Goal: Information Seeking & Learning: Check status

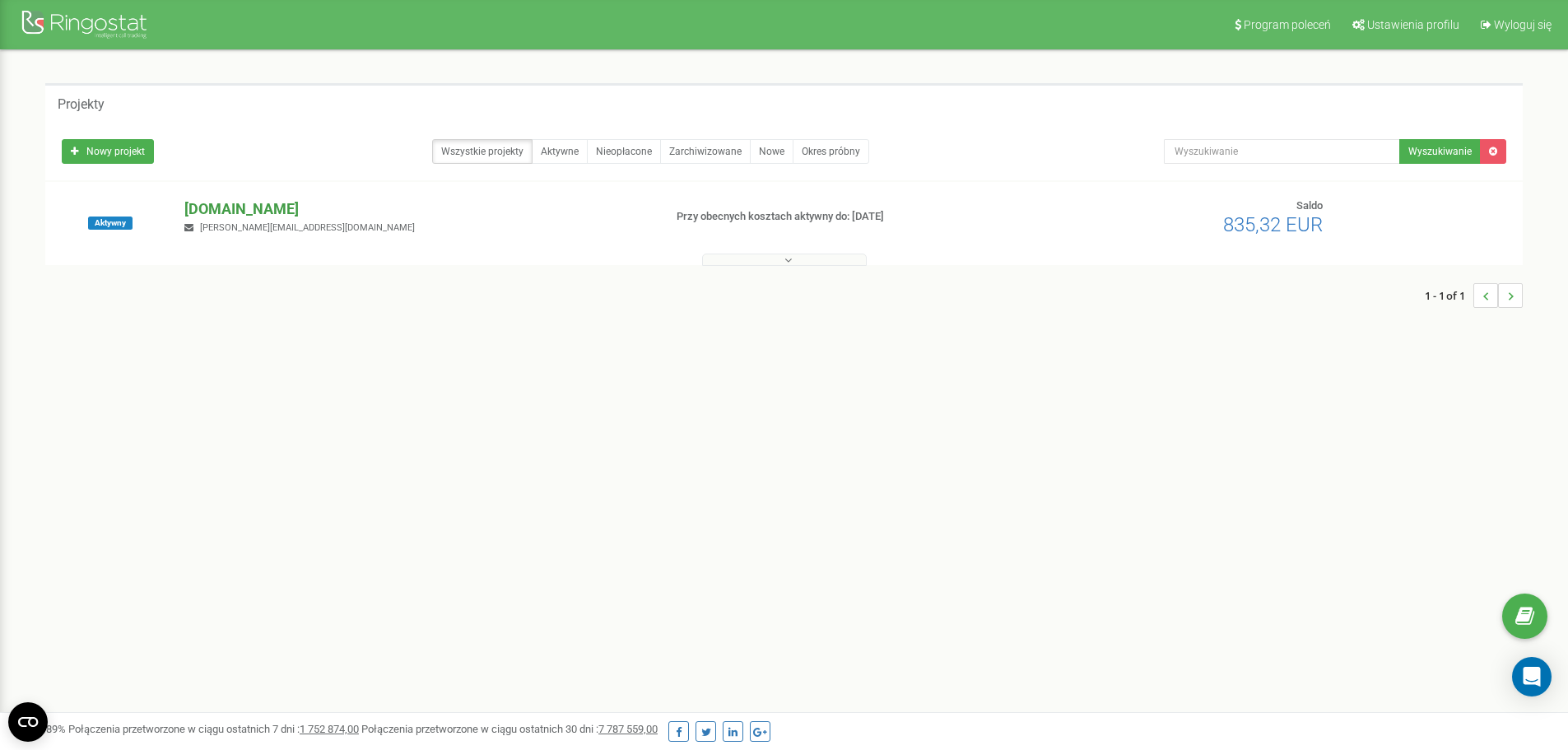
click at [260, 216] on p "[DOMAIN_NAME]" at bounding box center [417, 209] width 465 height 22
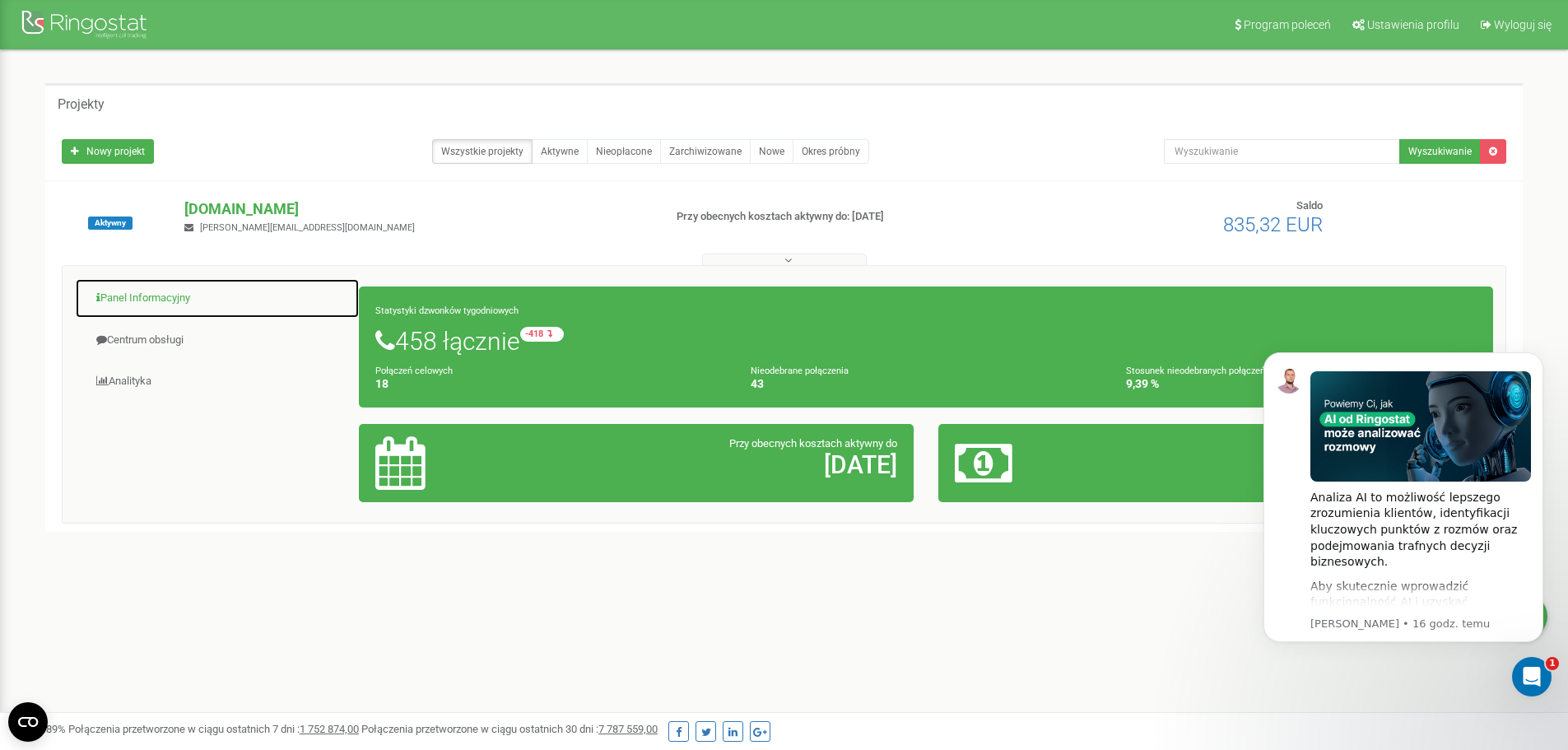
click at [165, 291] on link "Panel Informacyjny" at bounding box center [217, 298] width 285 height 40
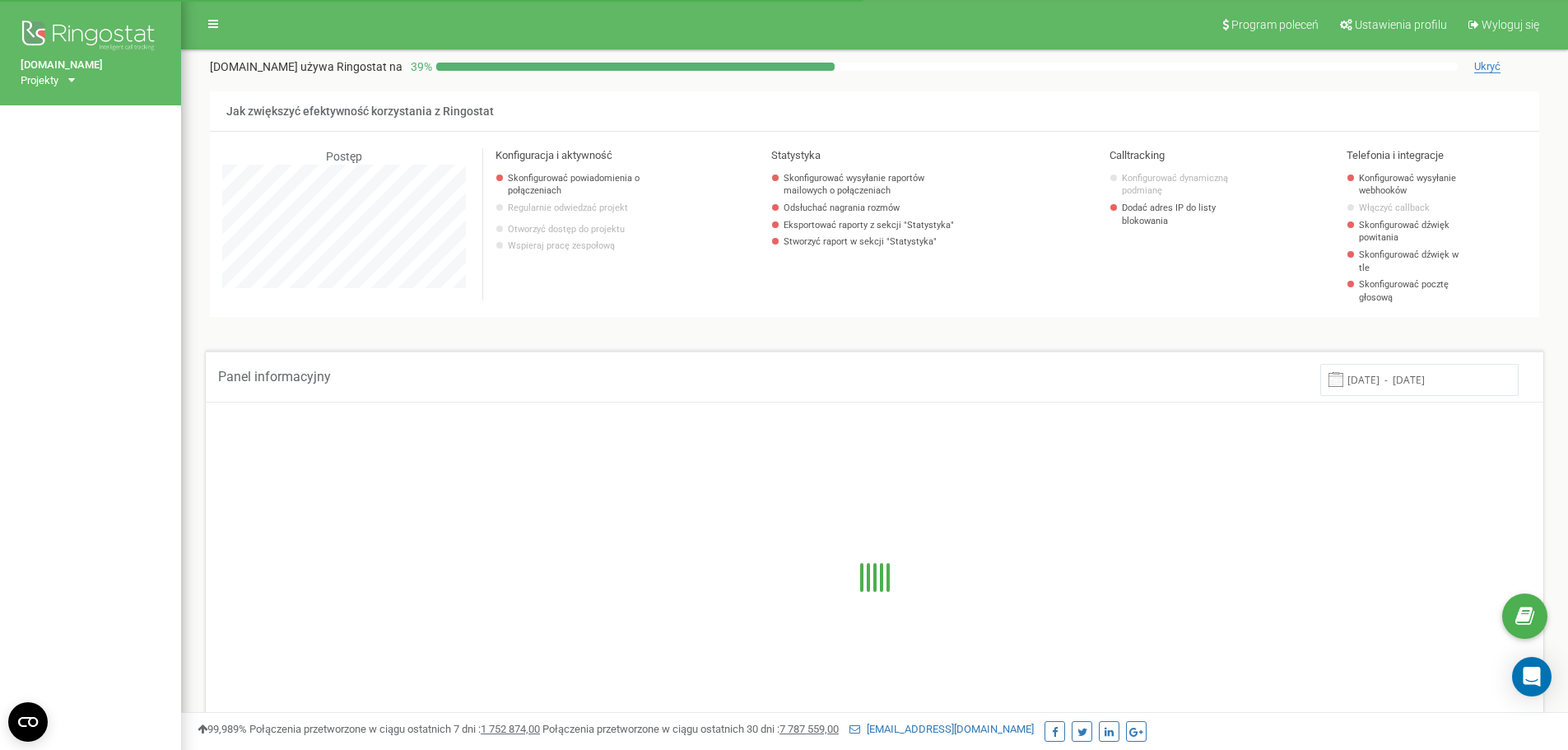
scroll to position [987, 1387]
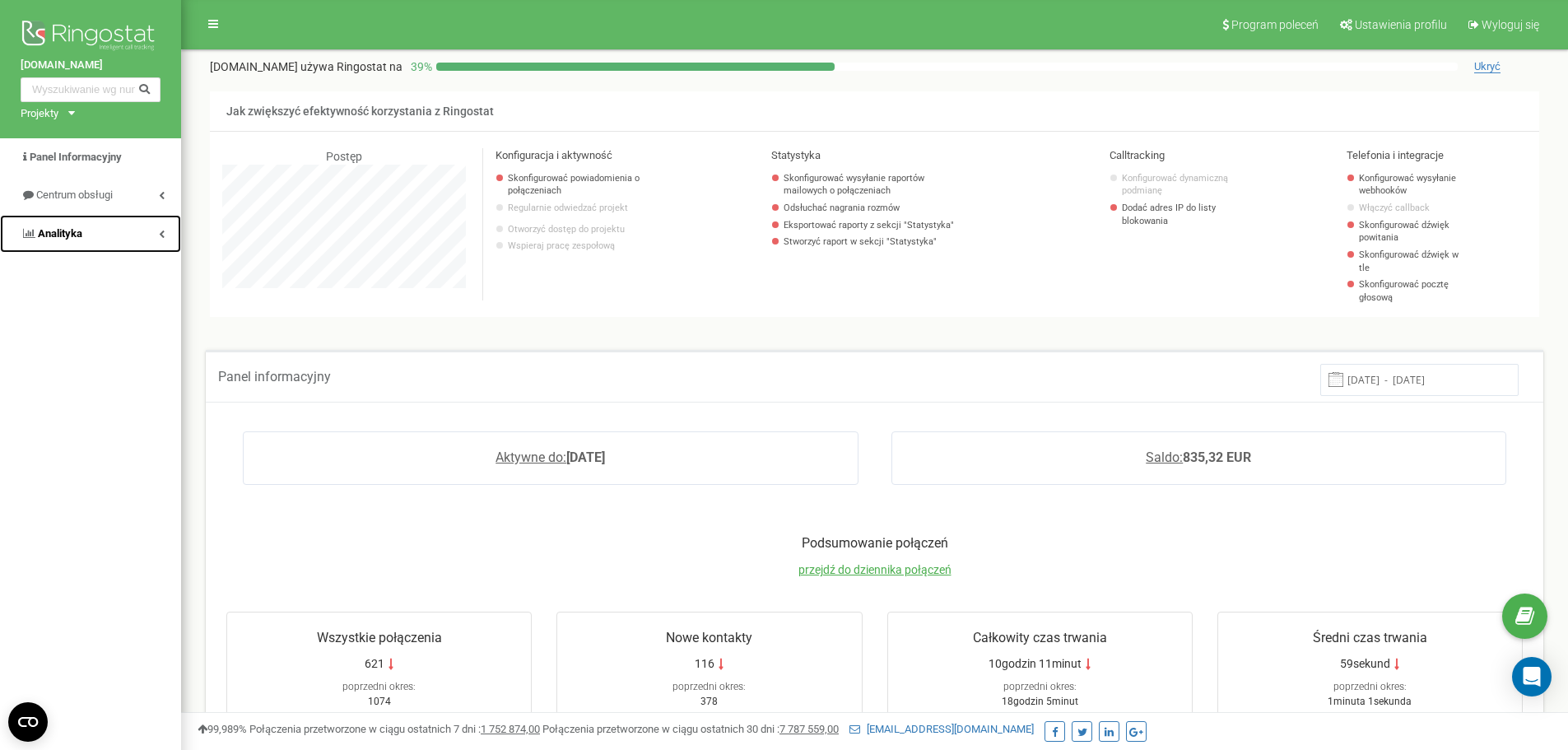
click at [80, 232] on span "Analityka" at bounding box center [60, 233] width 45 height 12
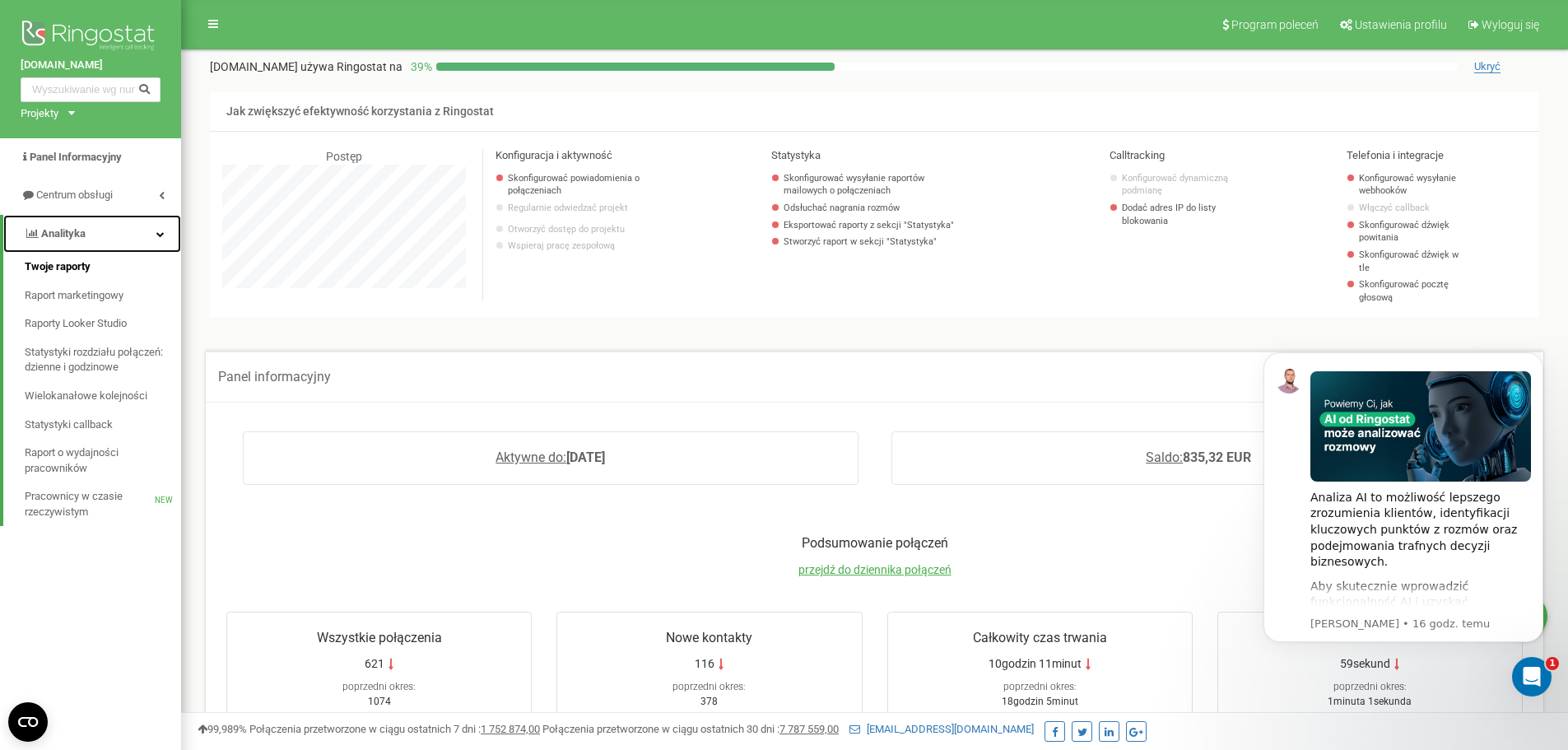
scroll to position [0, 0]
click at [86, 261] on span "Twoje raporty" at bounding box center [57, 267] width 66 height 15
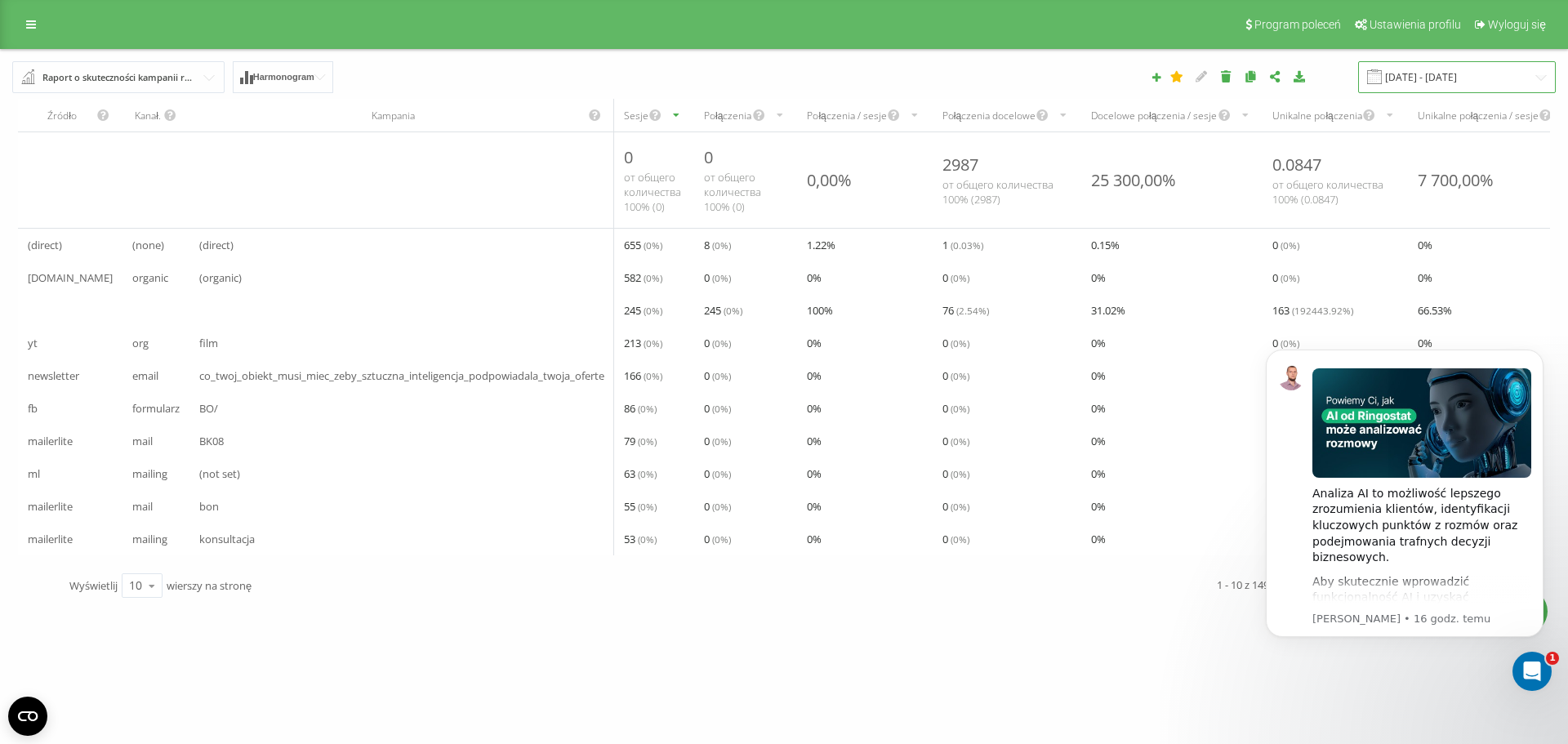
click at [1424, 71] on input "[DATE] - [DATE]" at bounding box center [1457, 77] width 198 height 32
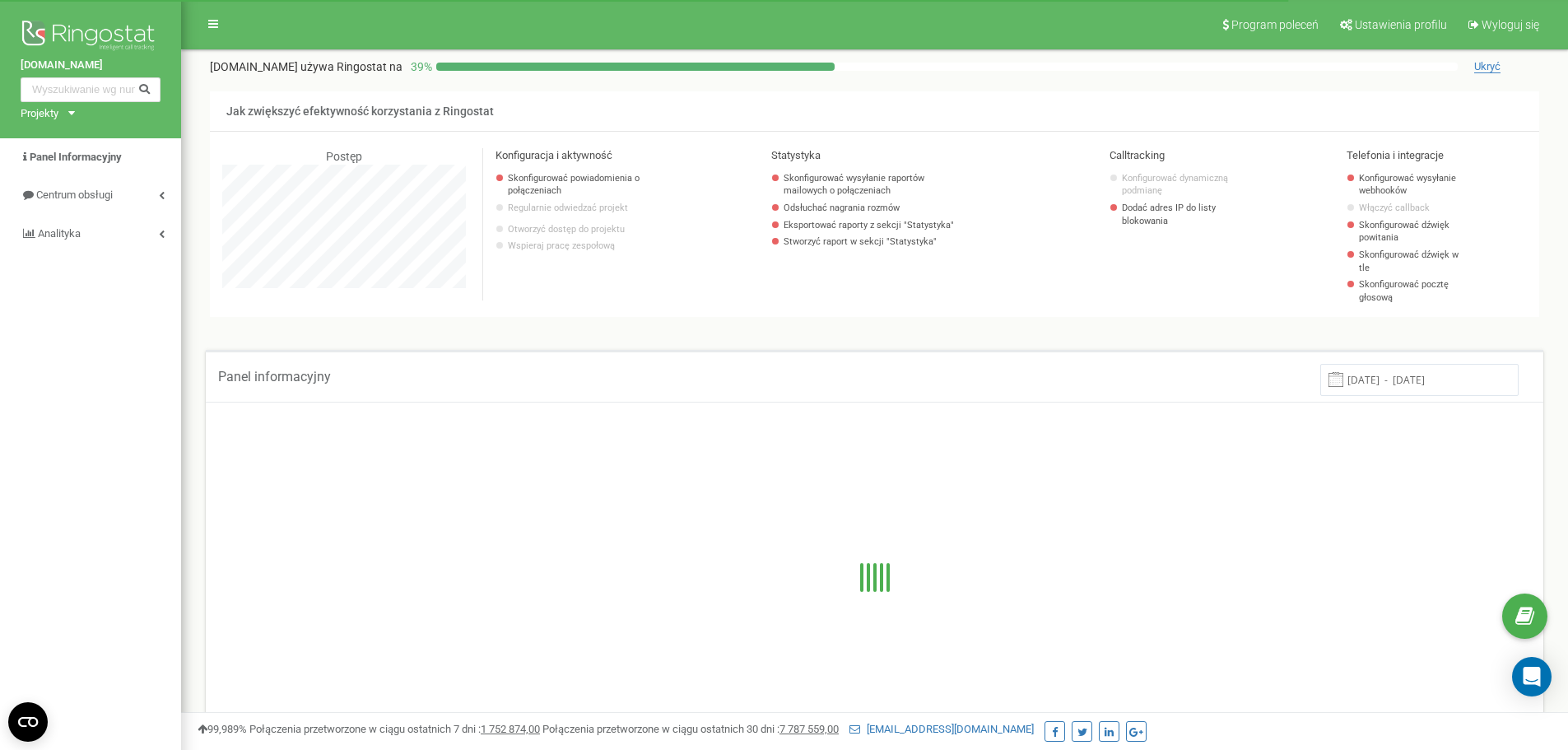
scroll to position [987, 1387]
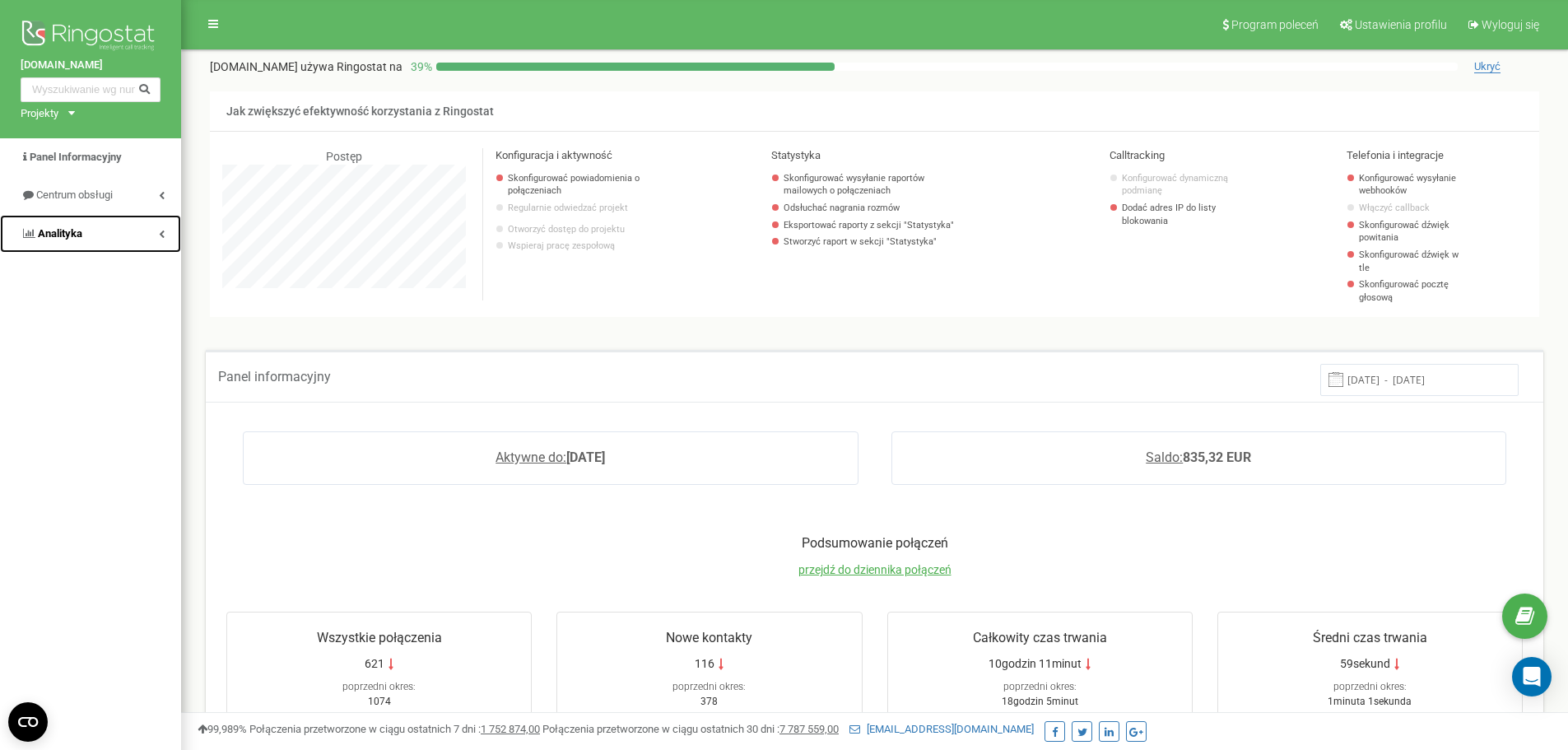
click at [63, 237] on span "Analityka" at bounding box center [60, 233] width 45 height 12
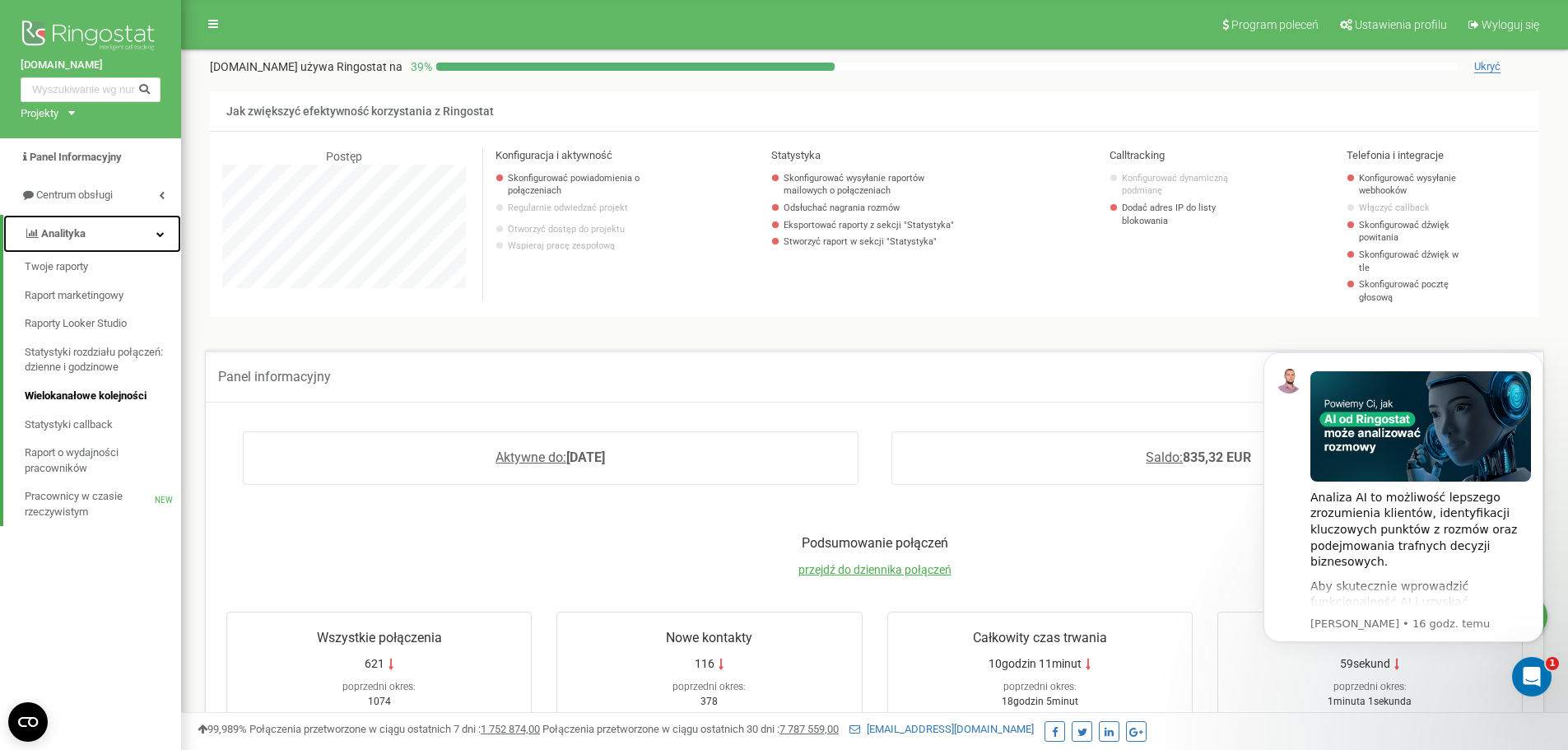
scroll to position [0, 0]
click at [82, 274] on link "Twoje raporty" at bounding box center [103, 267] width 157 height 28
click at [83, 272] on span "Twoje raporty" at bounding box center [57, 267] width 66 height 15
click at [413, 637] on div "Wszystkie połączenia" at bounding box center [379, 642] width 287 height 28
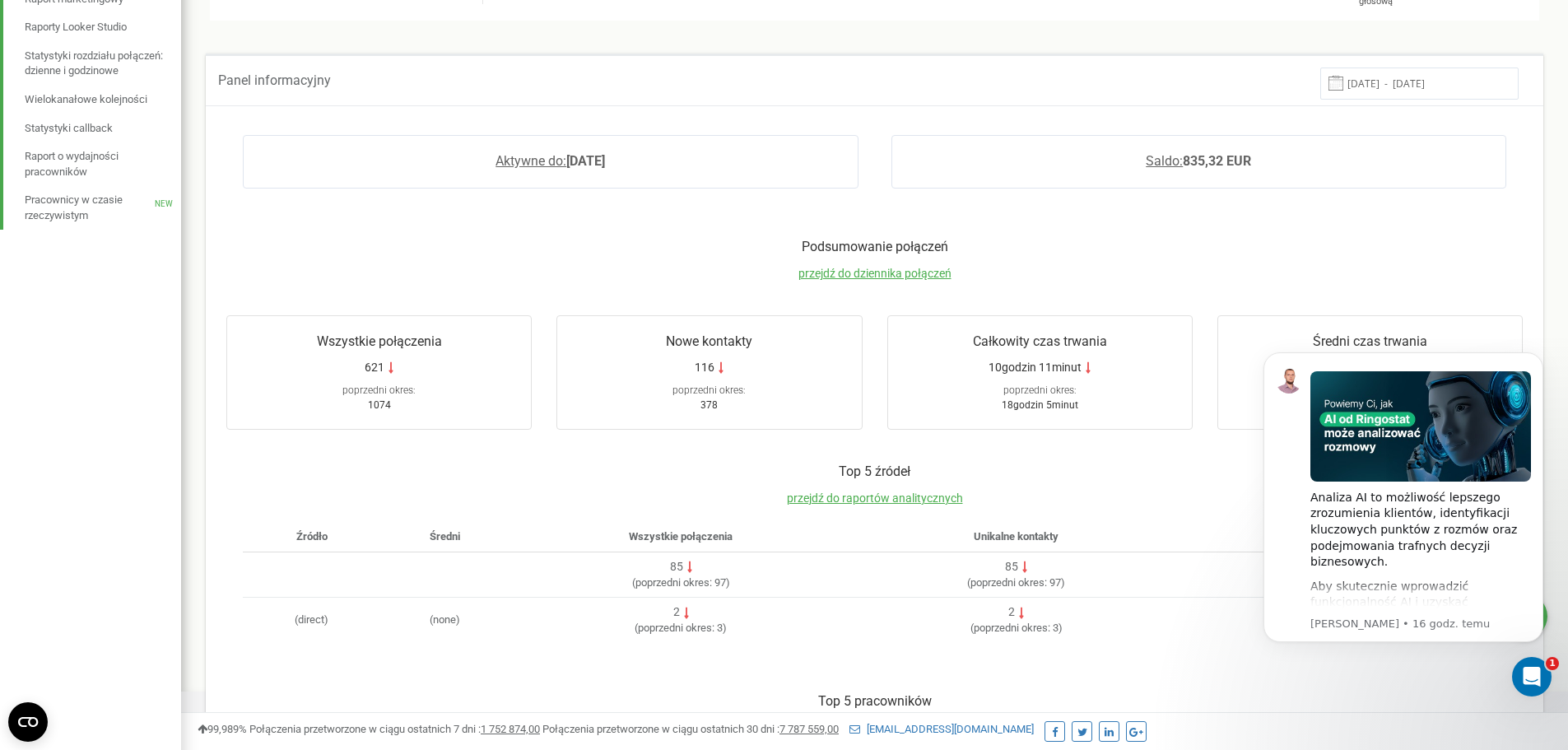
scroll to position [329, 0]
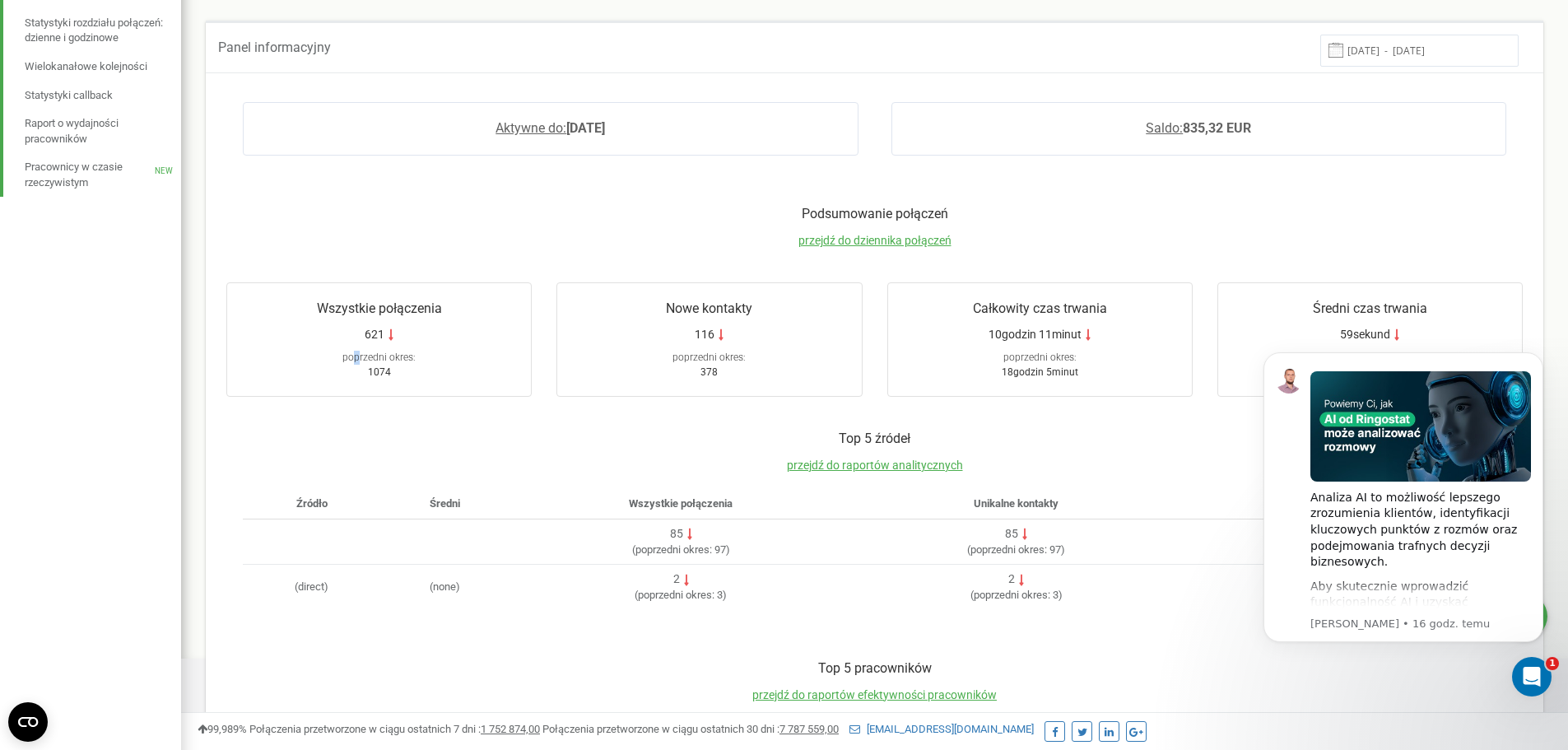
click at [358, 343] on div "poprzedni okres:" at bounding box center [379, 353] width 287 height 22
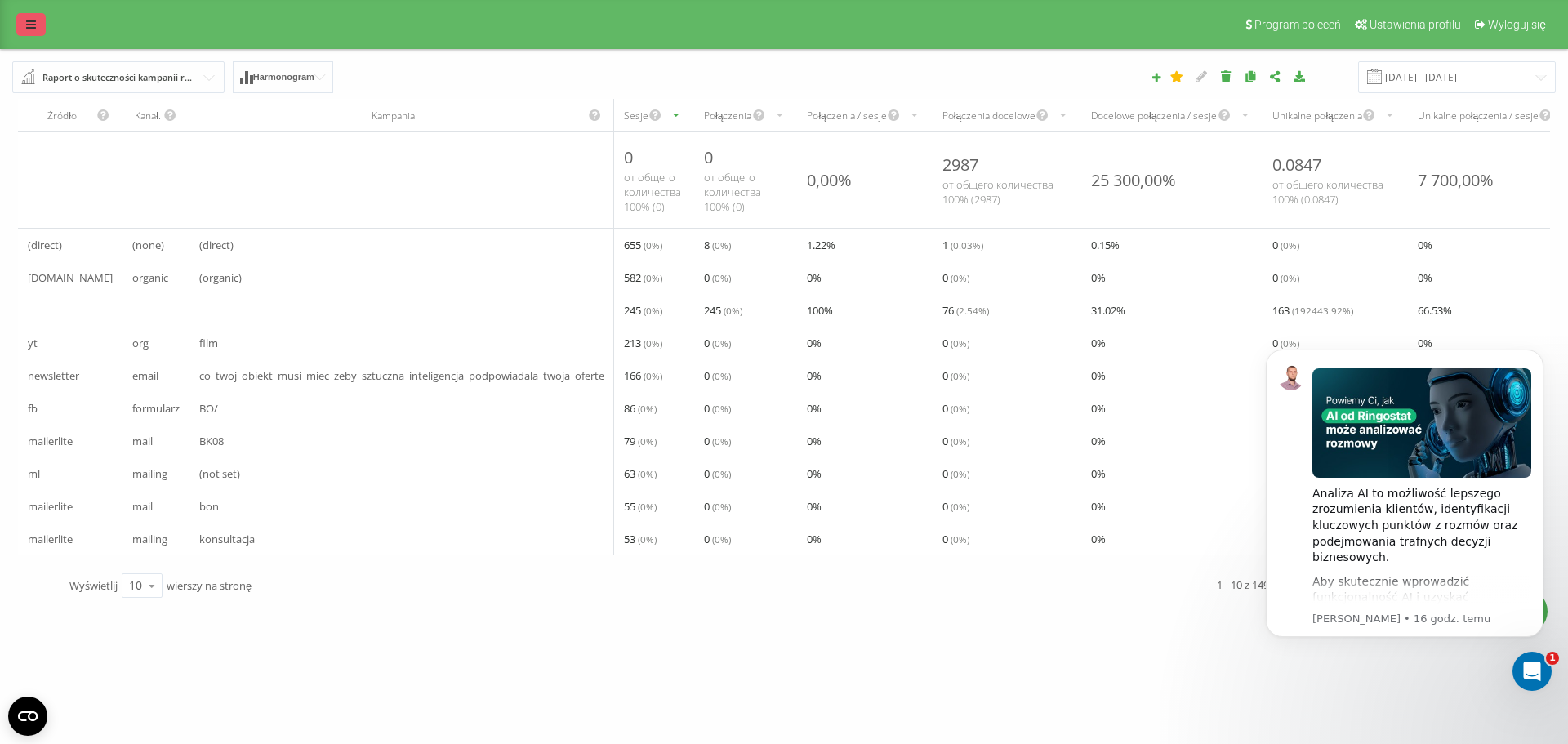
click at [22, 25] on link at bounding box center [30, 24] width 29 height 23
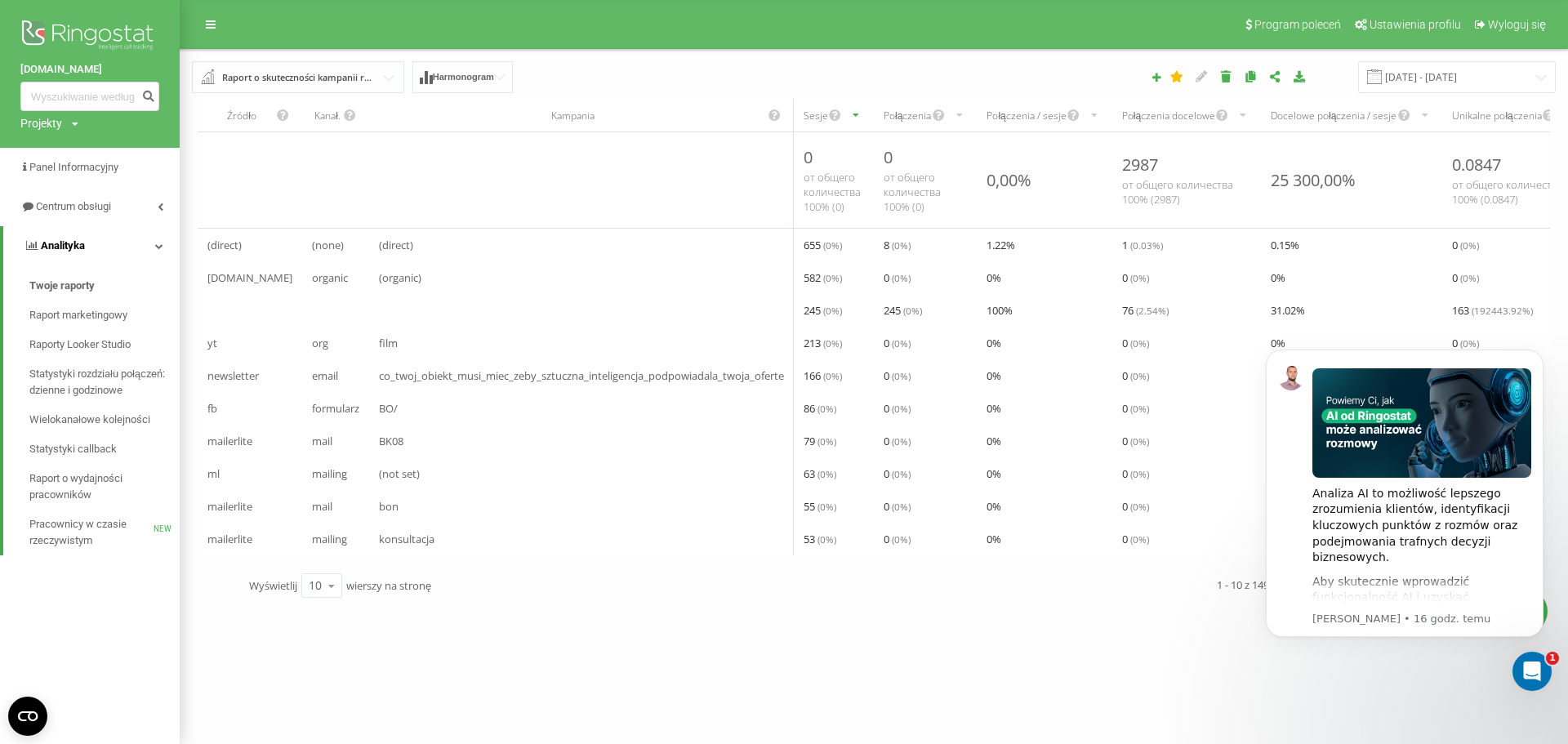
click at [81, 238] on span "Analityka" at bounding box center [54, 245] width 61 height 16
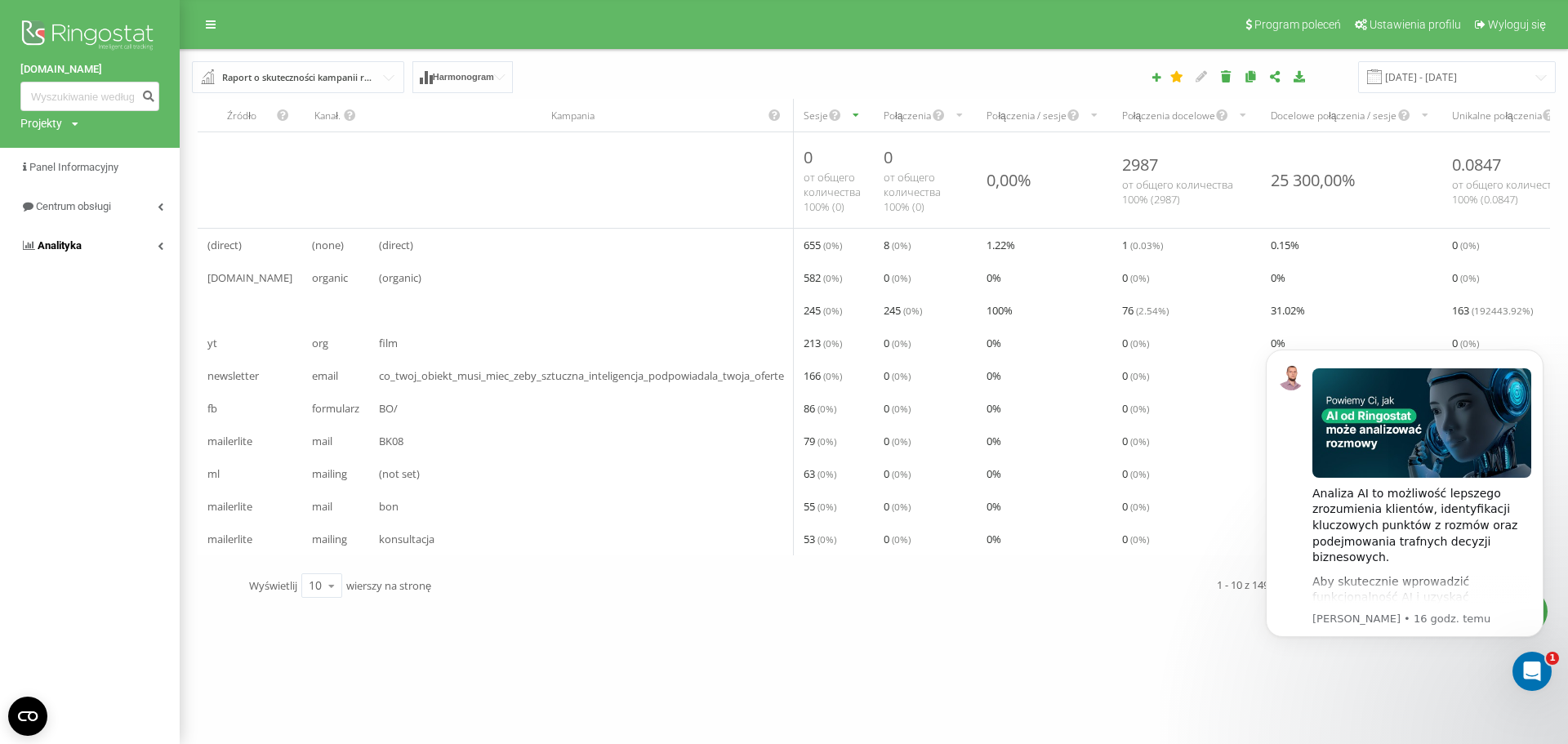
click at [80, 249] on span "Analityka" at bounding box center [59, 245] width 44 height 12
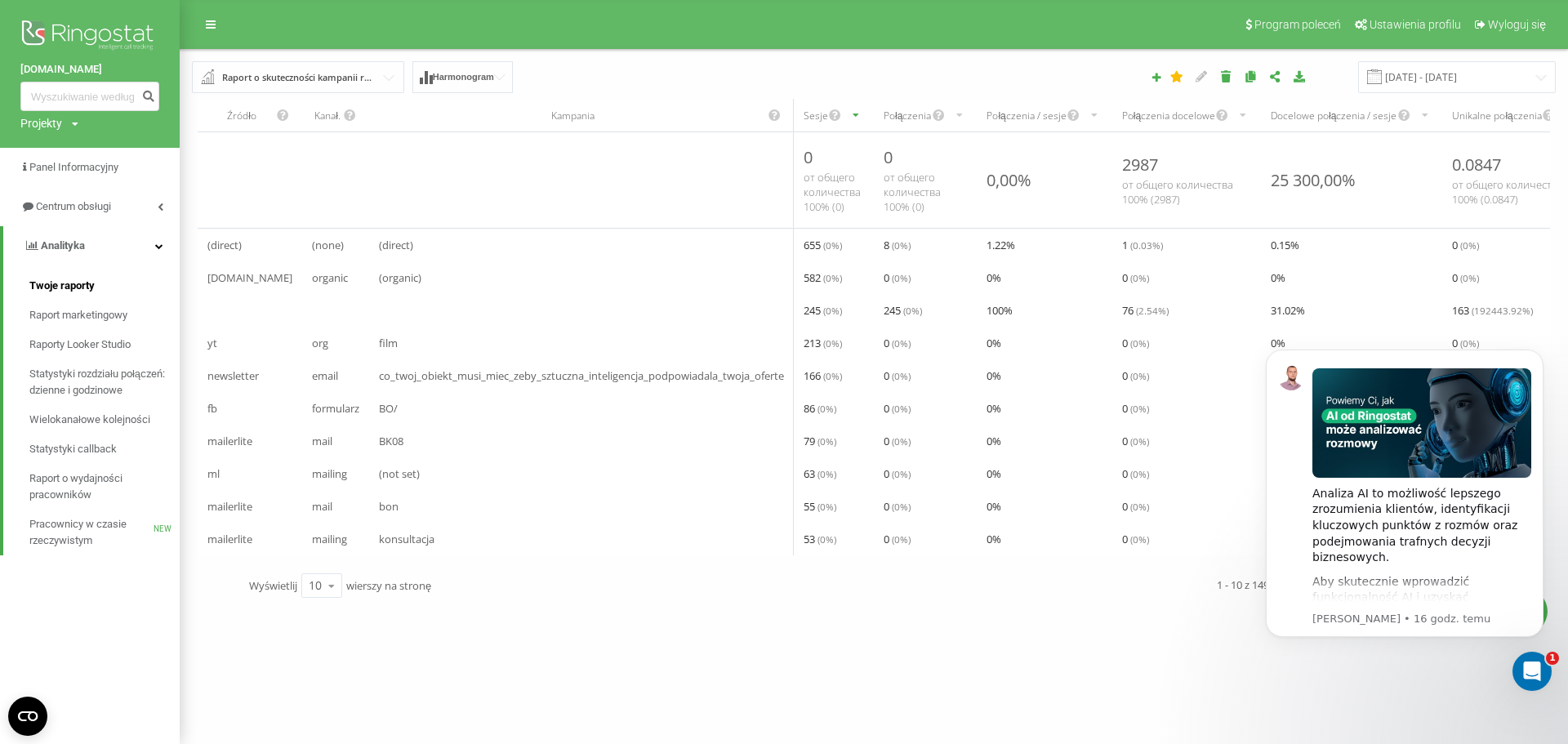
click at [77, 287] on span "Twoje raporty" at bounding box center [61, 285] width 65 height 16
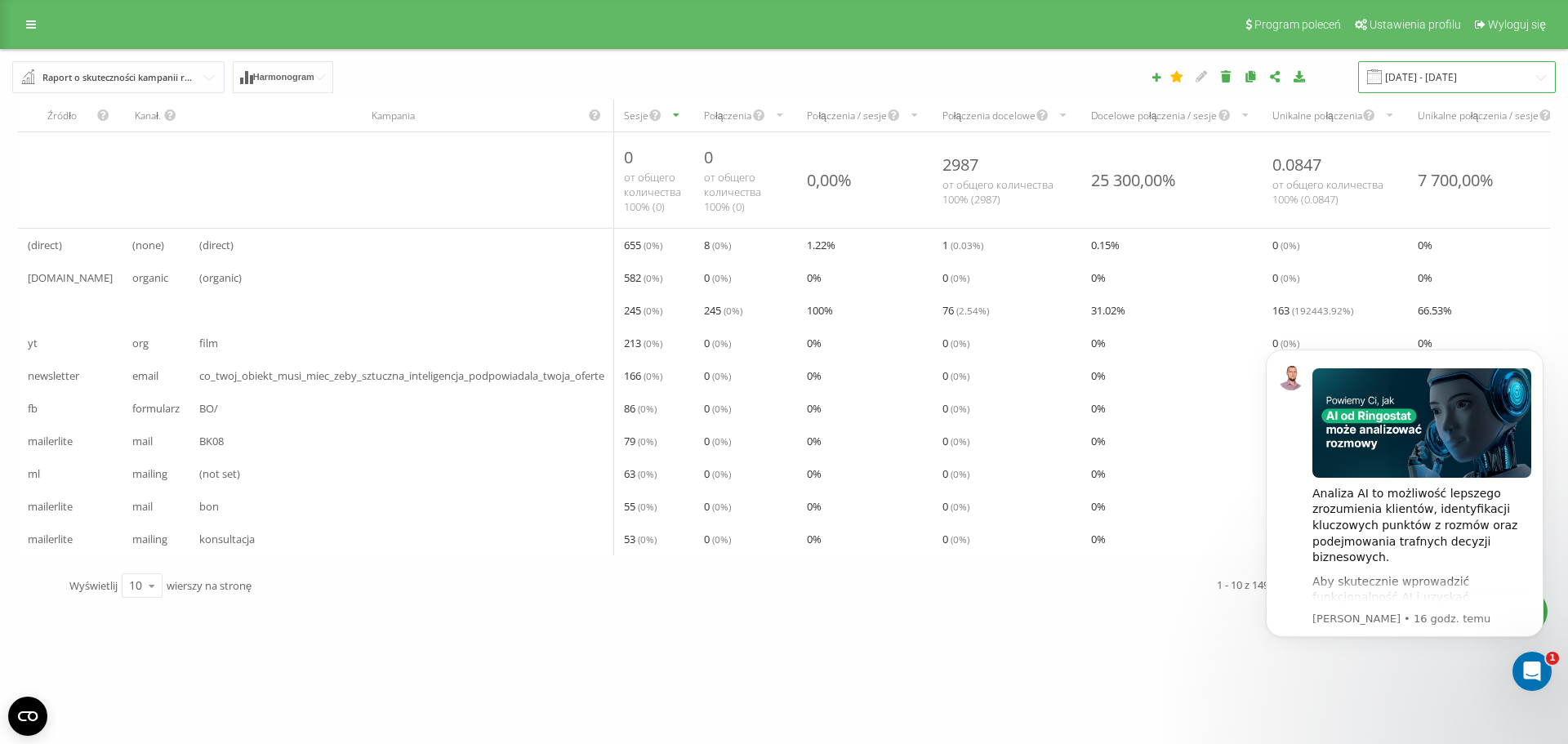
click at [1468, 71] on input "[DATE] - [DATE]" at bounding box center [1457, 77] width 198 height 32
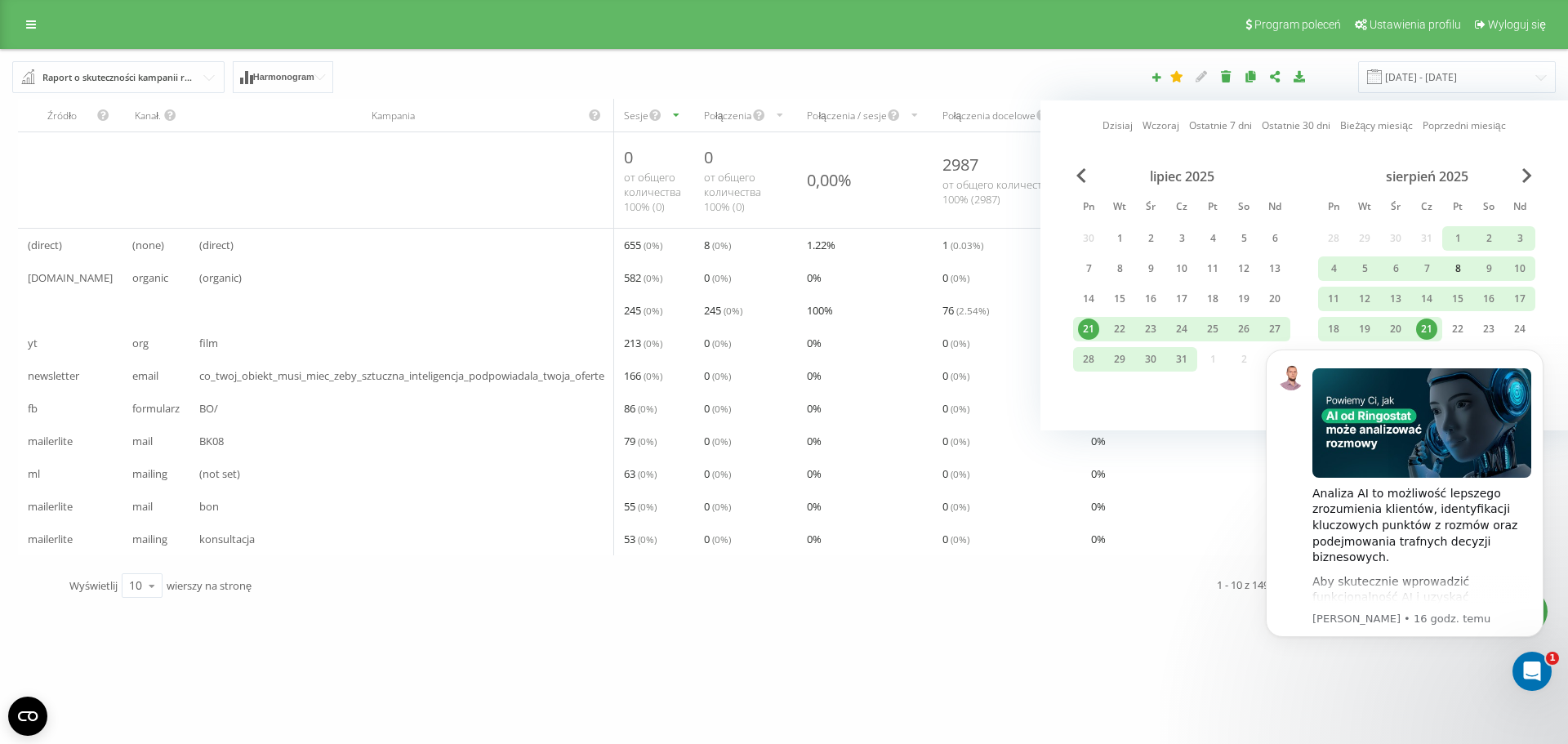
click at [1462, 271] on div "8" at bounding box center [1458, 268] width 22 height 22
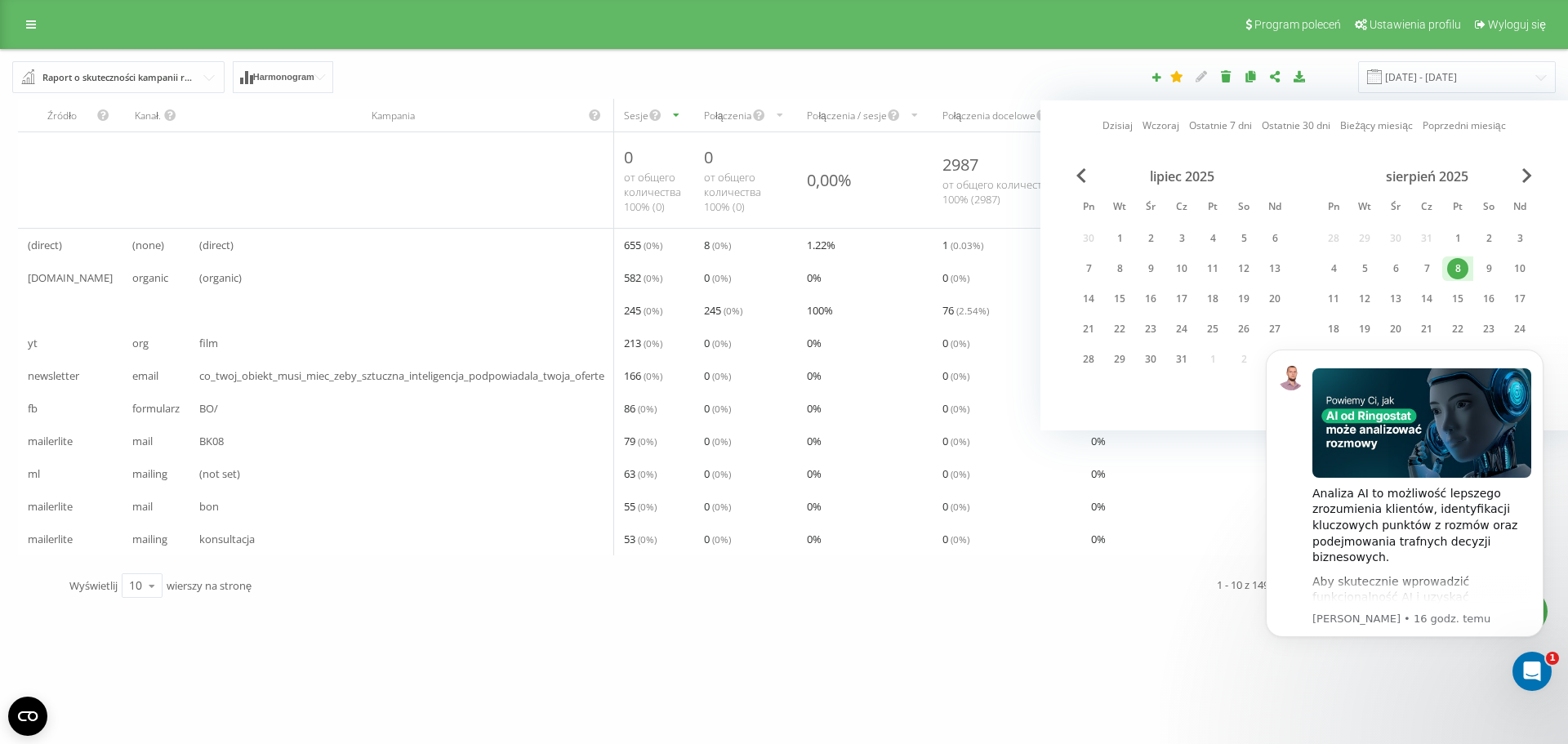
click at [1418, 332] on body "Analiza AI to możliwość lepszego zrozumienia klientów, identyfikacji kluczowych…" at bounding box center [1404, 512] width 314 height 362
click at [1424, 321] on div "21" at bounding box center [1427, 329] width 22 height 22
click at [1539, 352] on icon "Dismiss notification" at bounding box center [1539, 354] width 9 height 9
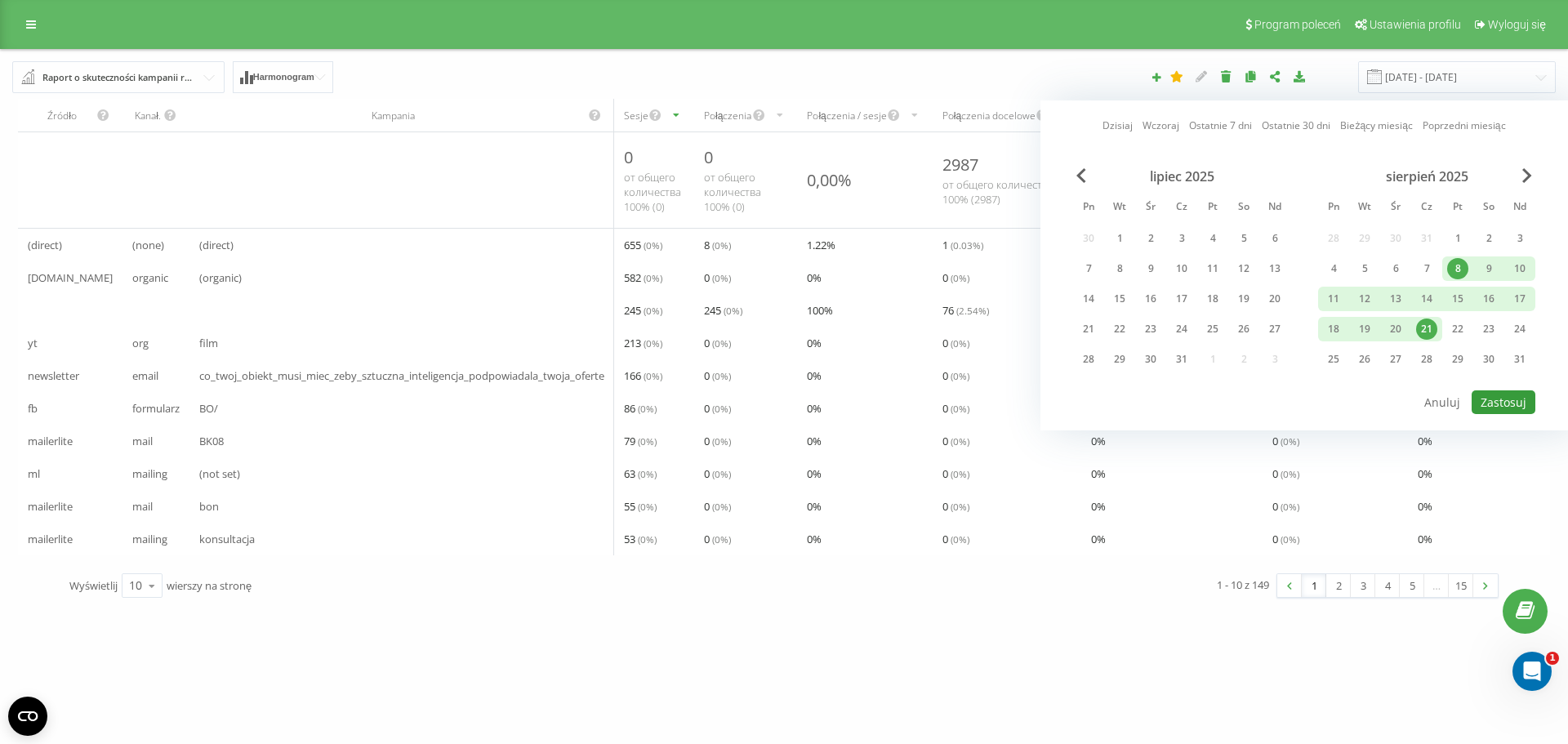
click at [1521, 410] on button "Zastosuj" at bounding box center [1504, 401] width 64 height 24
type input "[DATE] - [DATE]"
